Goal: Information Seeking & Learning: Learn about a topic

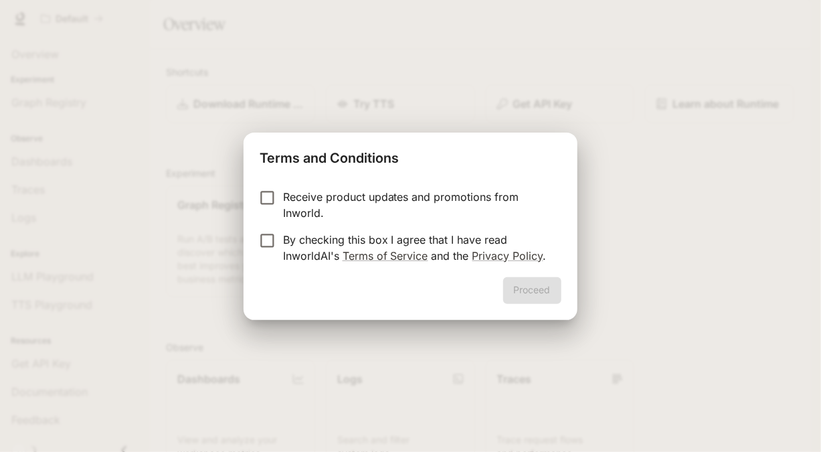
click at [354, 193] on p "Receive product updates and promotions from Inworld." at bounding box center [417, 205] width 268 height 32
click at [304, 244] on p "By checking this box I agree that I have read InworldAI's Terms of Service and …" at bounding box center [417, 247] width 268 height 32
click at [543, 297] on button "Proceed" at bounding box center [532, 290] width 58 height 27
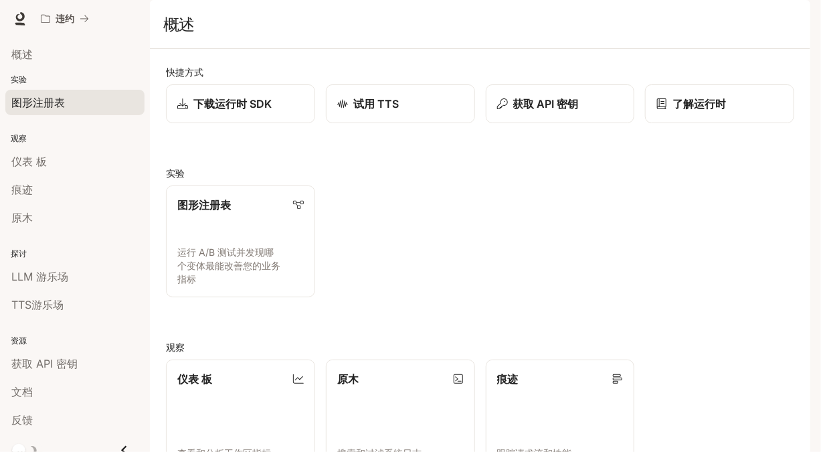
click at [40, 99] on span "图形注册表" at bounding box center [38, 102] width 54 height 16
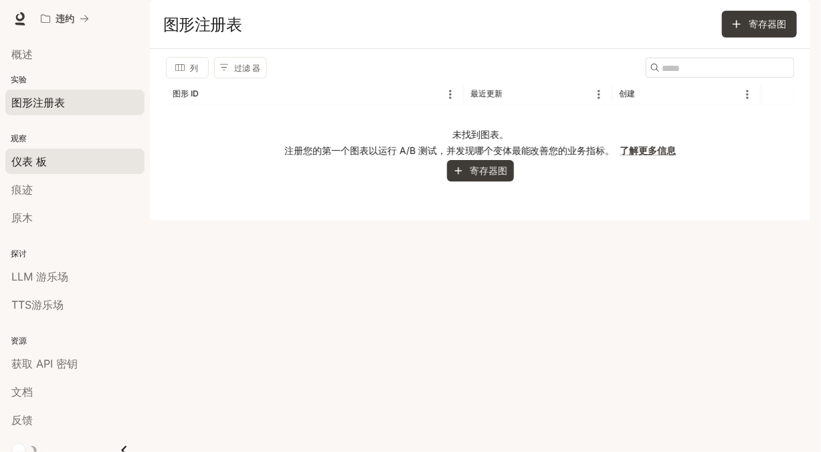
click at [65, 159] on div "仪表 板" at bounding box center [74, 161] width 127 height 16
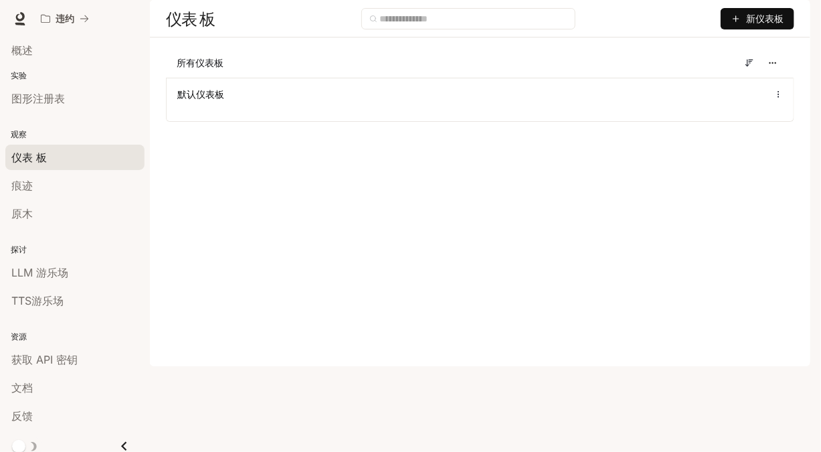
scroll to position [5, 0]
click at [41, 383] on div "文档" at bounding box center [74, 386] width 127 height 16
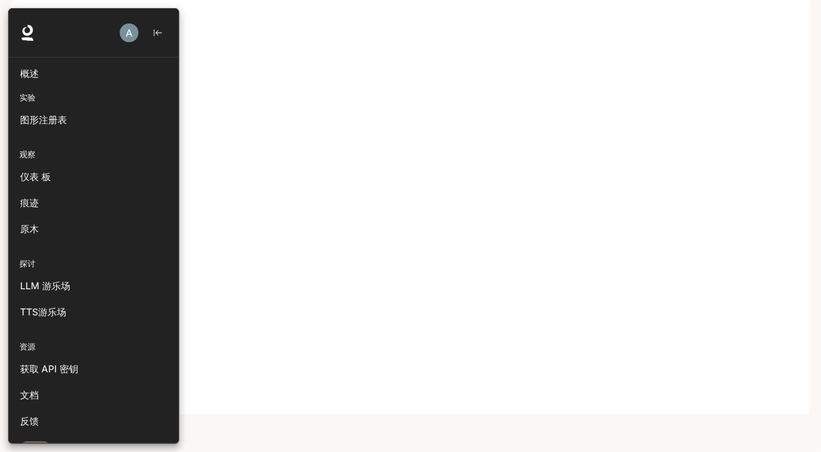
scroll to position [13, 0]
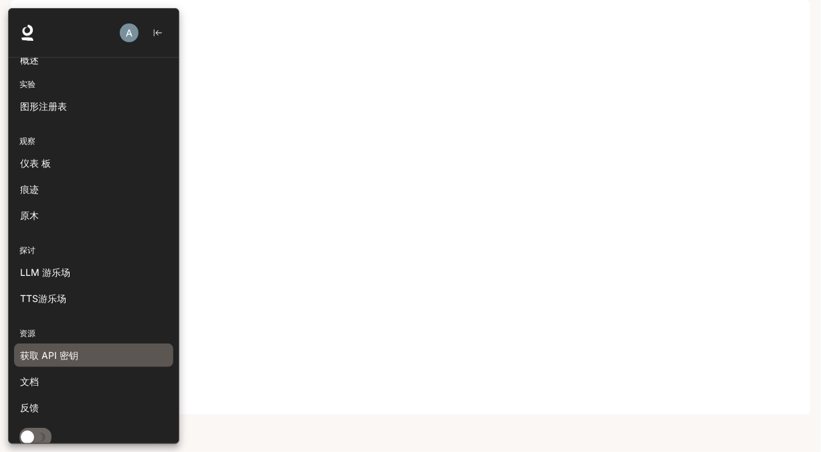
click at [41, 351] on span "获取 API 密钥" at bounding box center [49, 355] width 58 height 14
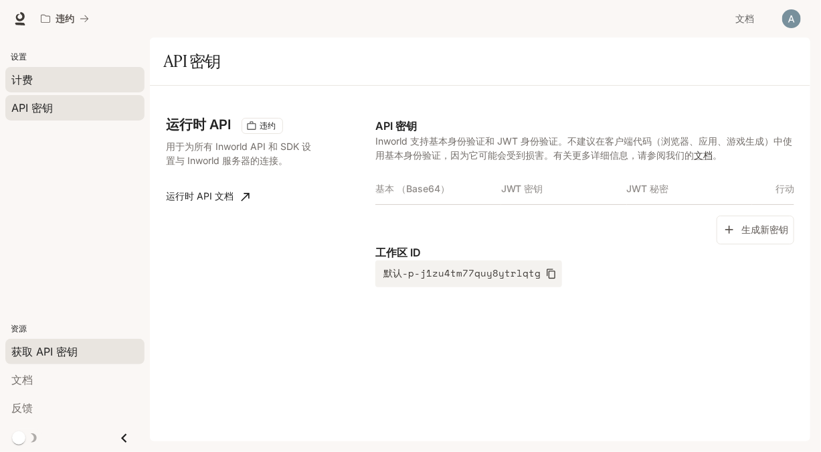
click at [12, 80] on span "计费" at bounding box center [21, 80] width 21 height 16
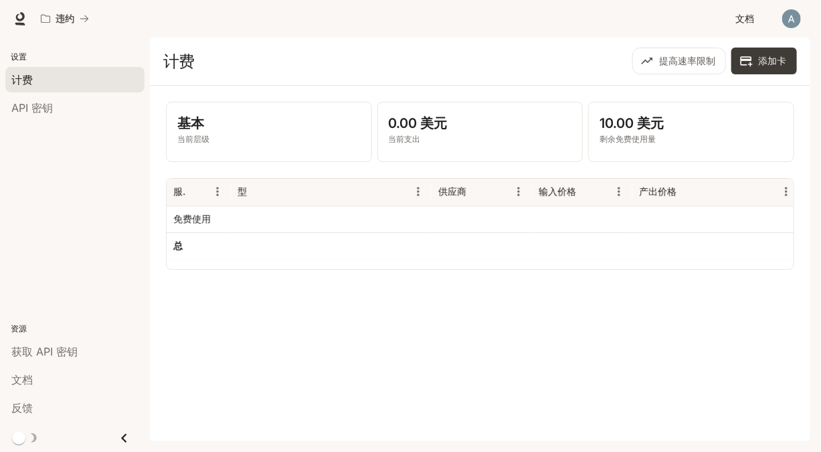
click at [740, 15] on span "文档" at bounding box center [744, 19] width 19 height 17
